Goal: Transaction & Acquisition: Purchase product/service

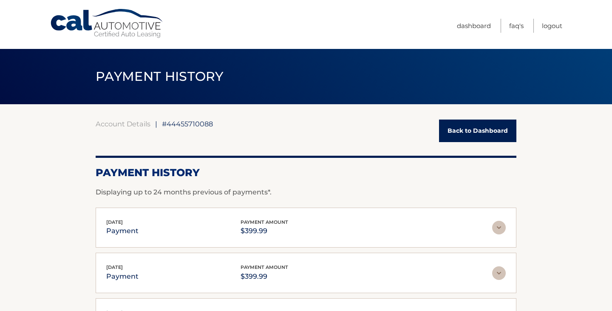
click at [21, 182] on section "Account Details | #44455710088 Back to Dashboard Payment History Displaying up …" at bounding box center [306, 299] width 612 height 390
click at [497, 133] on link "Back to Dashboard" at bounding box center [477, 130] width 77 height 23
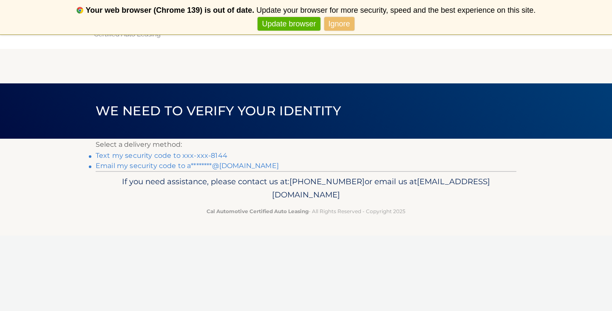
click at [218, 153] on link "Text my security code to xxx-xxx-8144" at bounding box center [162, 155] width 132 height 8
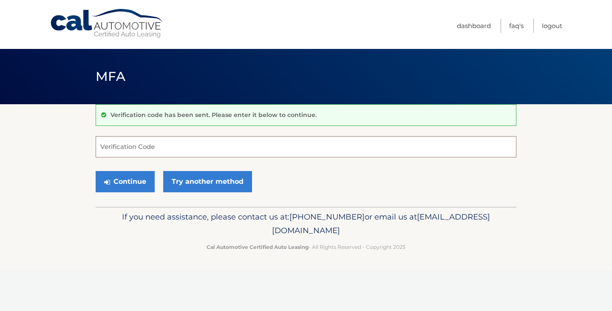
click at [161, 148] on input "Verification Code" at bounding box center [306, 146] width 421 height 21
type input "044150"
click at [96, 171] on button "Continue" at bounding box center [125, 181] width 59 height 21
click at [113, 191] on button "Continue" at bounding box center [125, 181] width 59 height 21
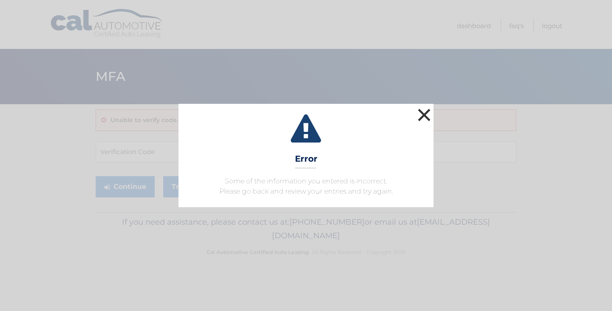
click at [427, 122] on button "×" at bounding box center [424, 114] width 17 height 17
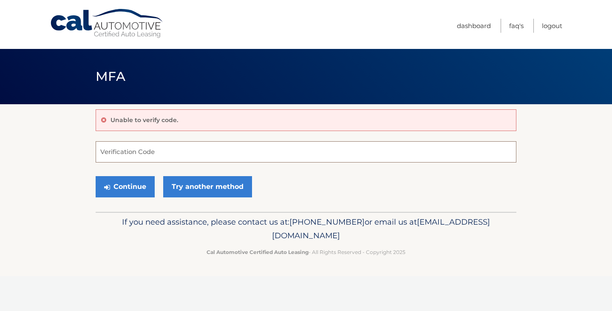
click at [230, 157] on input "Verification Code" at bounding box center [306, 151] width 421 height 21
type input "044150"
click at [128, 187] on button "Continue" at bounding box center [125, 186] width 59 height 21
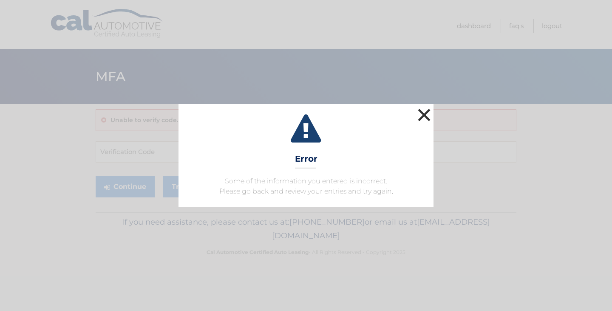
click at [422, 118] on button "×" at bounding box center [424, 114] width 17 height 17
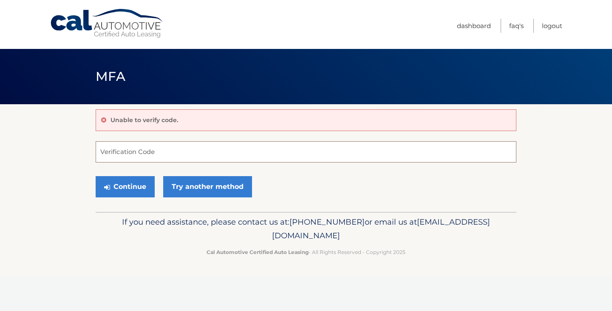
click at [174, 153] on input "Verification Code" at bounding box center [306, 151] width 421 height 21
type input "044150"
click at [96, 176] on button "Continue" at bounding box center [125, 186] width 59 height 21
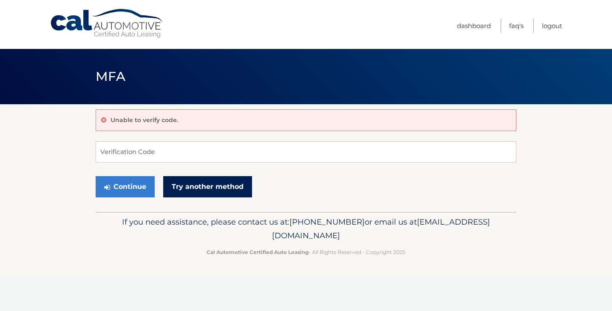
click at [210, 187] on link "Try another method" at bounding box center [207, 186] width 89 height 21
click at [210, 190] on link "Try another method" at bounding box center [207, 186] width 89 height 21
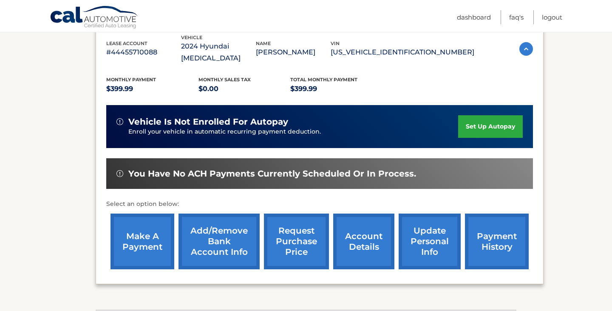
scroll to position [150, 0]
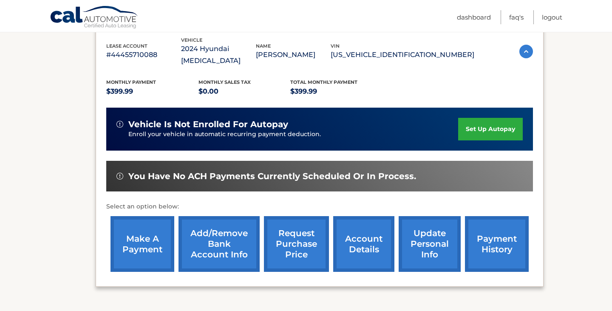
click at [136, 233] on link "make a payment" at bounding box center [143, 244] width 64 height 56
click at [145, 234] on link "make a payment" at bounding box center [143, 244] width 64 height 56
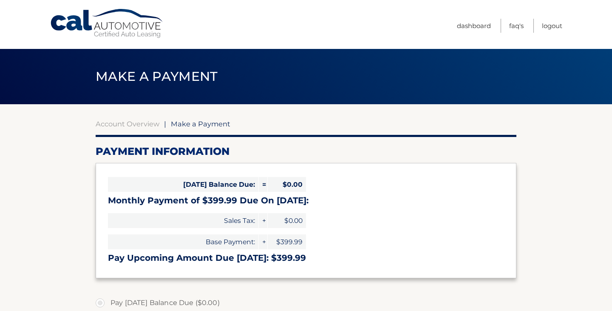
select select "YzhhZWZiODMtN2Y4My00NWEzLWIwYWMtOGFkZTEzMWE1ZTYz"
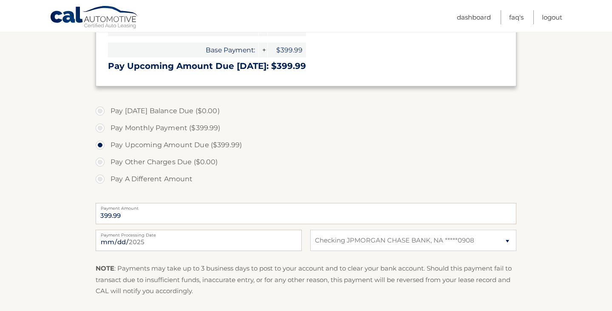
scroll to position [197, 0]
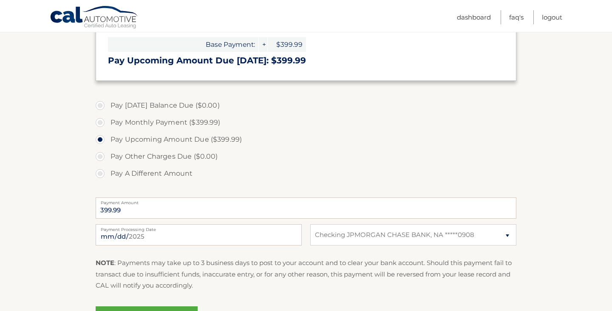
click at [99, 121] on label "Pay Monthly Payment ($399.99)" at bounding box center [306, 122] width 421 height 17
click at [99, 121] on input "Pay Monthly Payment ($399.99)" at bounding box center [103, 121] width 9 height 14
radio input "true"
click at [102, 137] on label "Pay Upcoming Amount Due ($399.99)" at bounding box center [306, 139] width 421 height 17
click at [102, 137] on input "Pay Upcoming Amount Due ($399.99)" at bounding box center [103, 138] width 9 height 14
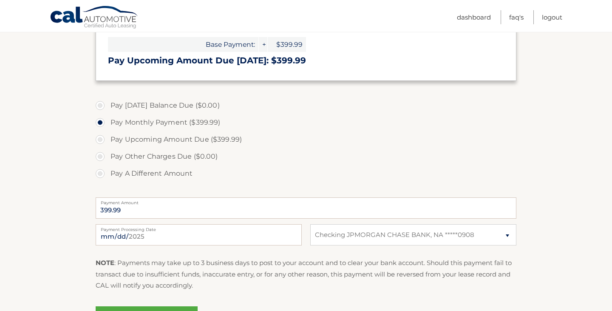
radio input "true"
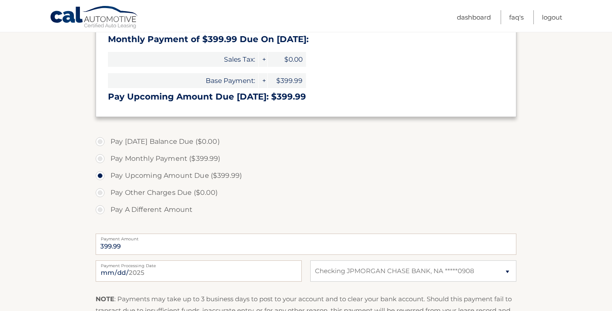
scroll to position [234, 0]
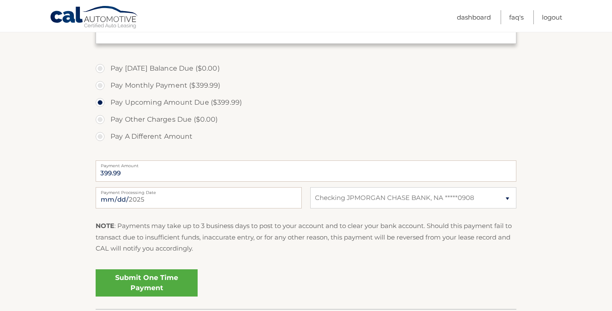
click at [179, 278] on link "Submit One Time Payment" at bounding box center [147, 282] width 102 height 27
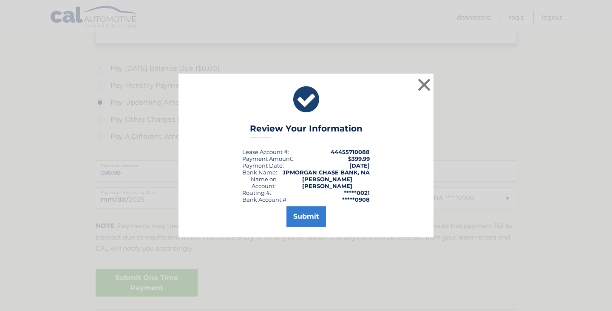
click at [297, 227] on div "× Review Your Information Lease Account #: 44455710088 Payment Amount: $399.99 …" at bounding box center [306, 155] width 255 height 163
click at [299, 223] on div "× Review Your Information Lease Account #: 44455710088 Payment Amount: $399.99 …" at bounding box center [306, 155] width 255 height 163
click at [307, 212] on button "Submit" at bounding box center [307, 216] width 40 height 20
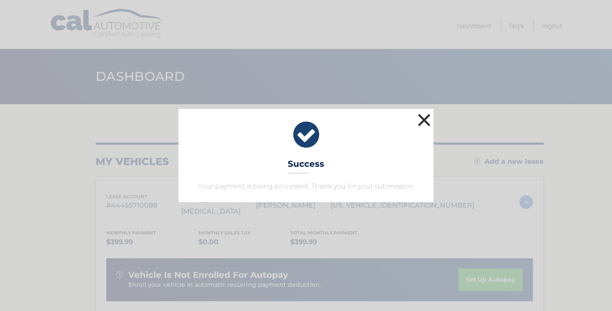
click at [429, 119] on button "×" at bounding box center [424, 119] width 17 height 17
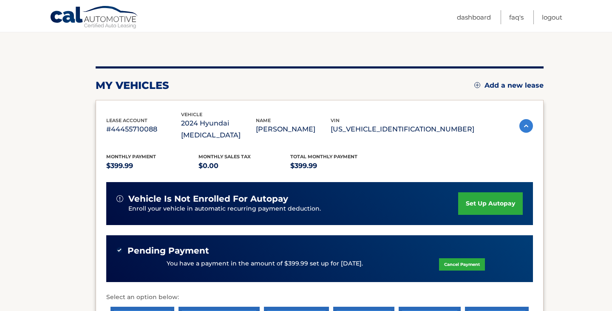
scroll to position [153, 0]
